Goal: Task Accomplishment & Management: Use online tool/utility

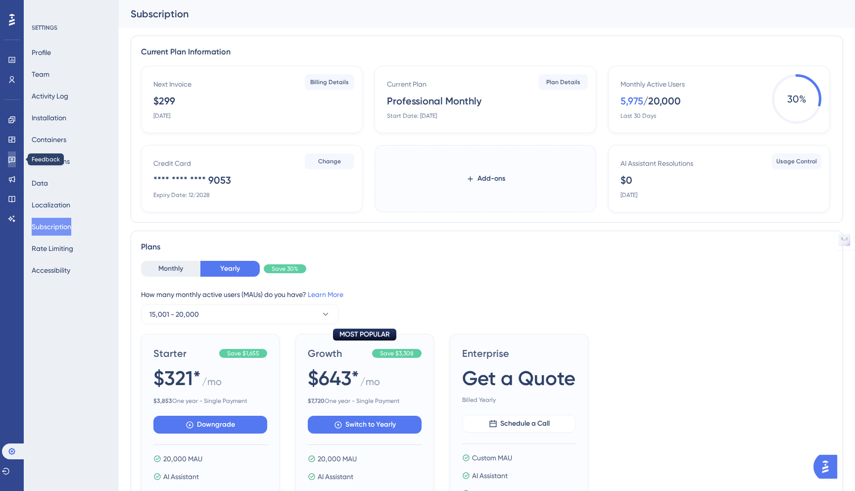
click at [11, 160] on icon at bounding box center [11, 160] width 7 height 6
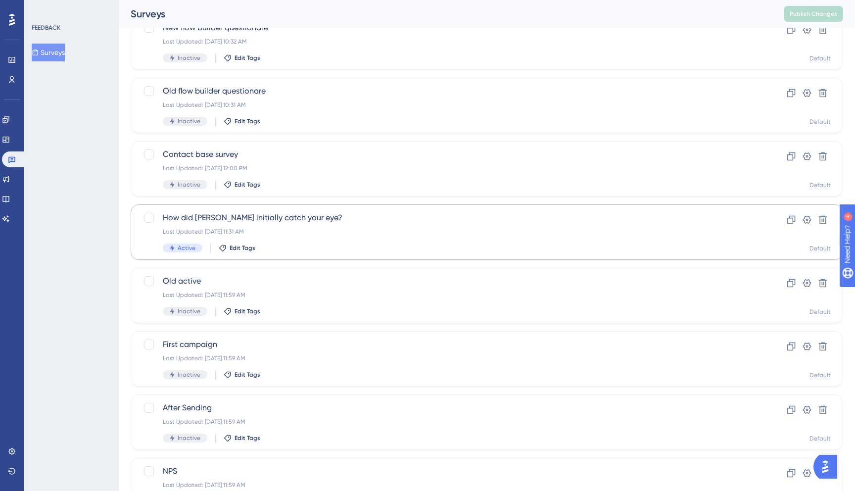
scroll to position [139, 0]
click at [284, 246] on div "Active Edit Tags" at bounding box center [447, 249] width 569 height 9
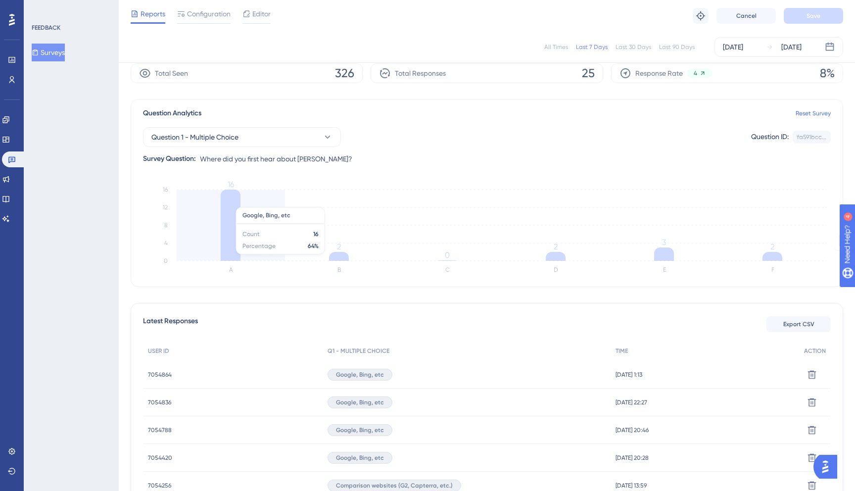
scroll to position [42, 0]
click at [767, 50] on icon at bounding box center [770, 47] width 7 height 7
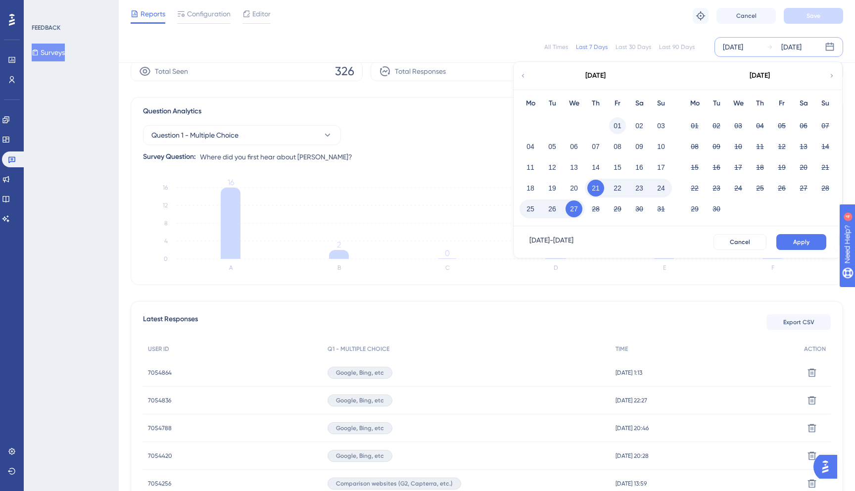
click at [615, 123] on button "01" at bounding box center [617, 125] width 17 height 17
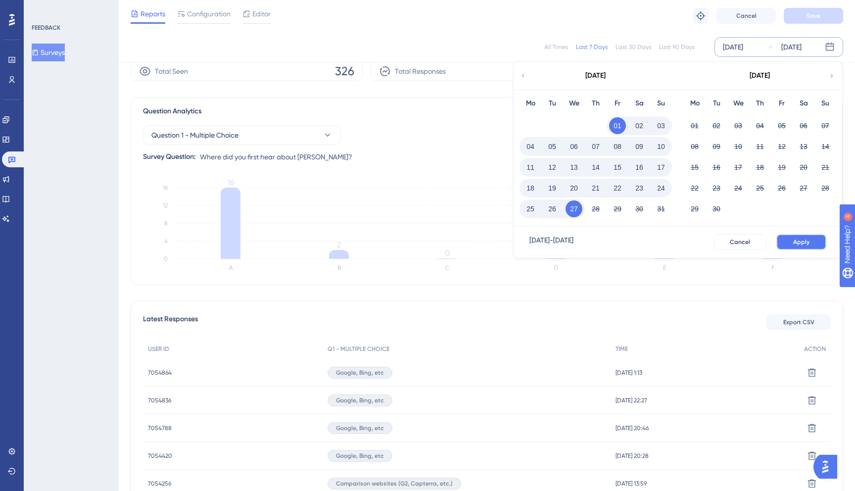
click at [806, 248] on button "Apply" at bounding box center [802, 242] width 50 height 16
